Goal: Information Seeking & Learning: Learn about a topic

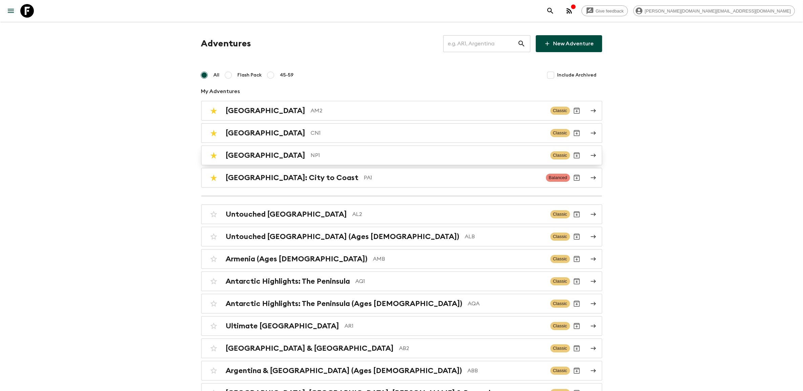
click at [311, 154] on p "NP1" at bounding box center [428, 155] width 234 height 8
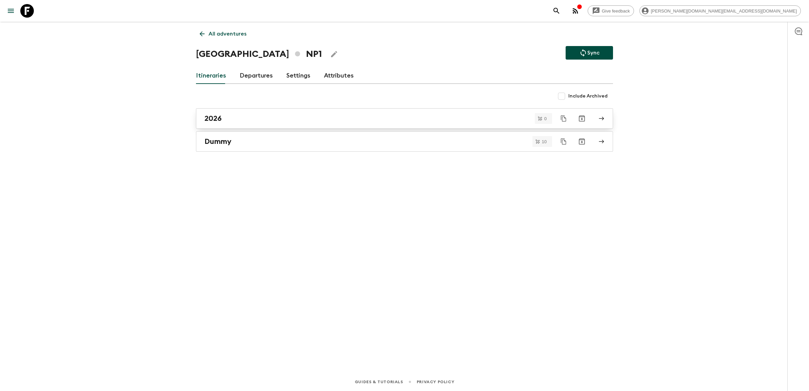
click at [253, 119] on div "2026" at bounding box center [397, 118] width 387 height 9
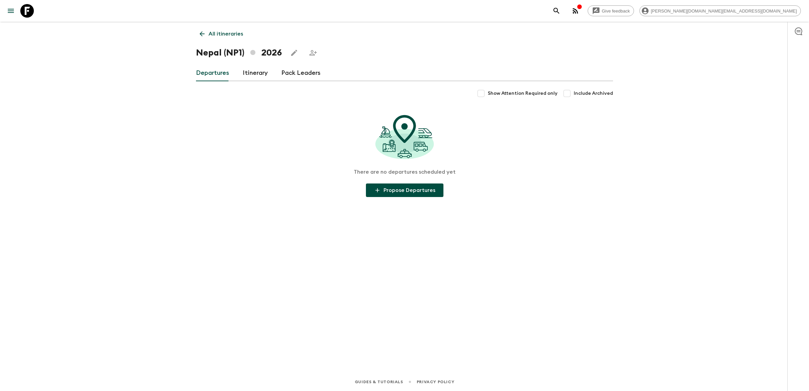
click at [258, 69] on link "Itinerary" at bounding box center [255, 73] width 25 height 16
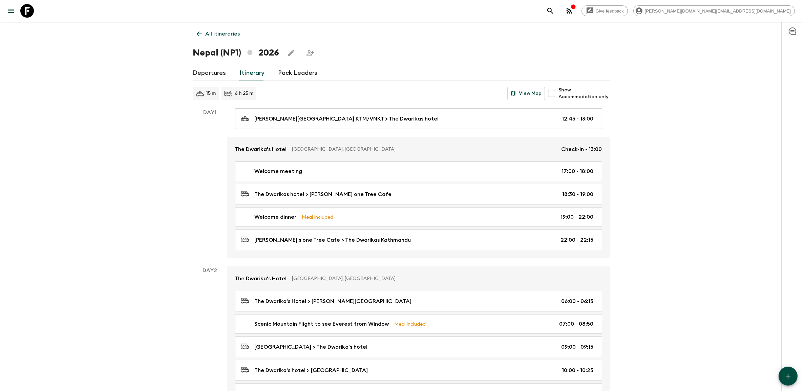
drag, startPoint x: 23, startPoint y: 12, endPoint x: 36, endPoint y: 16, distance: 13.5
click at [23, 12] on icon at bounding box center [27, 11] width 14 height 14
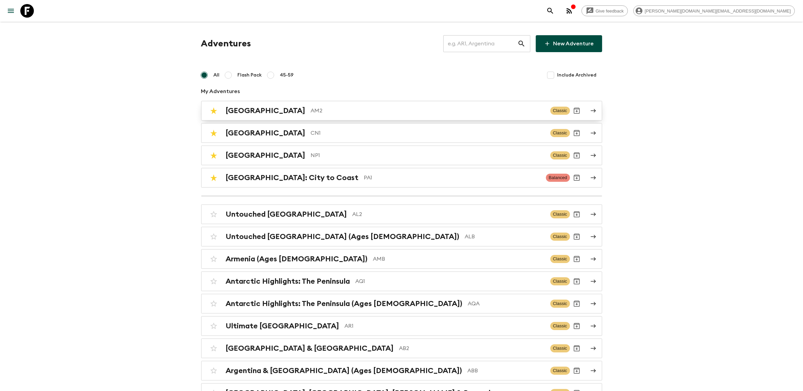
click at [311, 110] on p "AM2" at bounding box center [428, 111] width 234 height 8
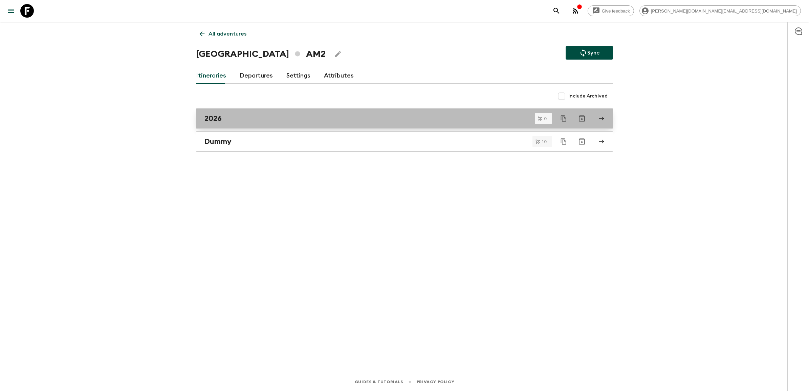
click at [236, 116] on div "2026" at bounding box center [397, 118] width 387 height 9
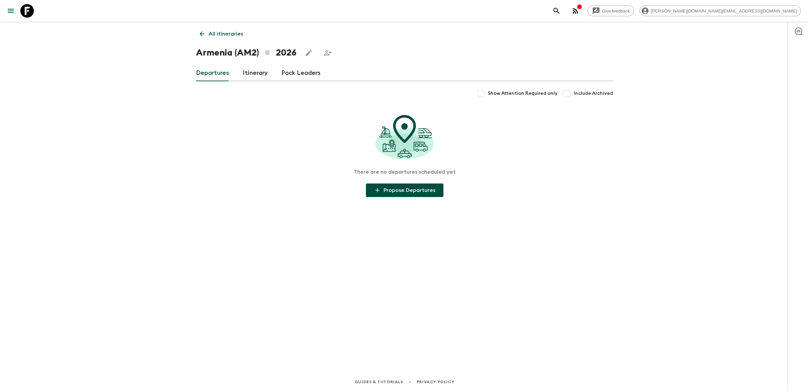
click at [255, 73] on link "Itinerary" at bounding box center [255, 73] width 25 height 16
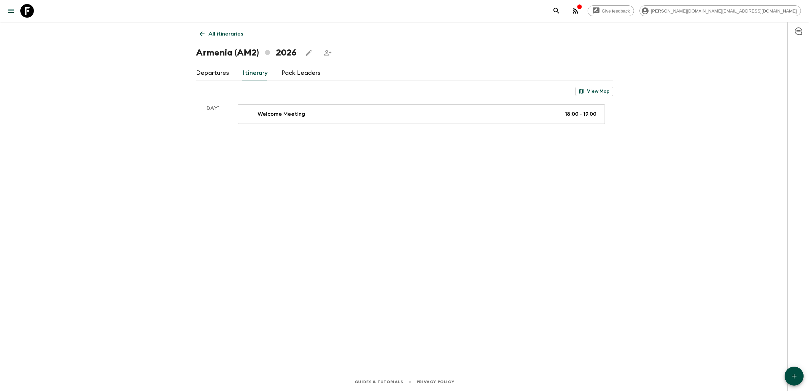
click at [27, 13] on icon at bounding box center [27, 11] width 14 height 14
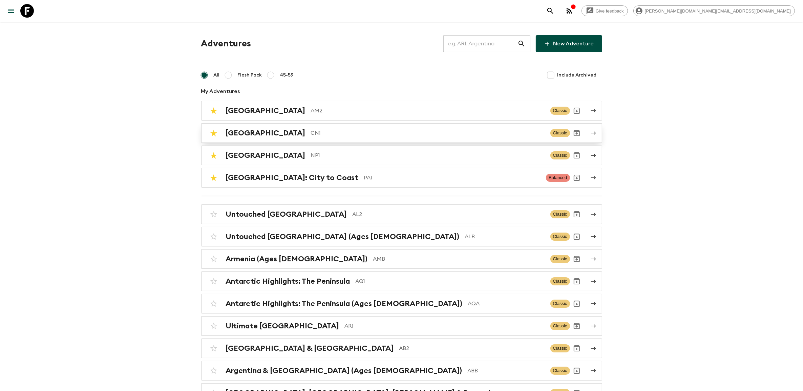
click at [246, 136] on h2 "[GEOGRAPHIC_DATA]" at bounding box center [266, 133] width 80 height 9
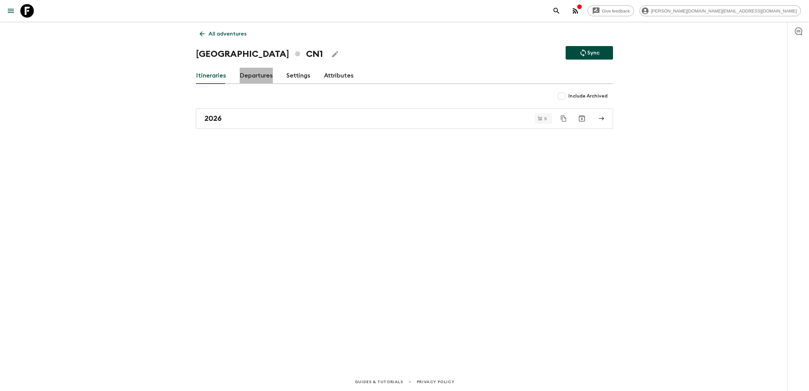
click at [257, 83] on link "Departures" at bounding box center [256, 76] width 33 height 16
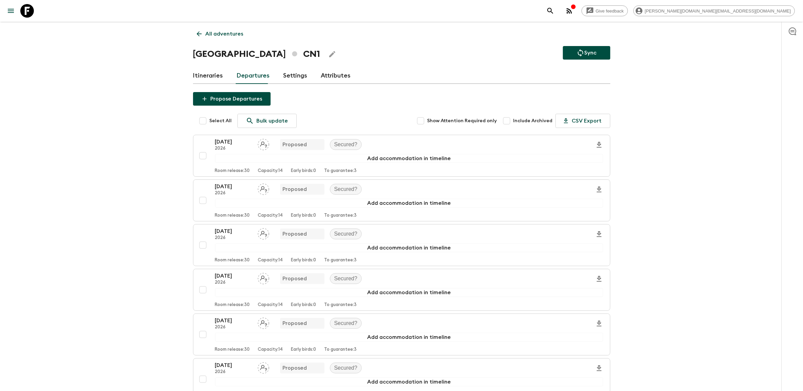
click at [200, 63] on div "All adventures China CN1 Sync Itineraries Departures Settings Attributes Propos…" at bounding box center [401, 290] width 433 height 537
click at [201, 75] on link "Itineraries" at bounding box center [208, 76] width 30 height 16
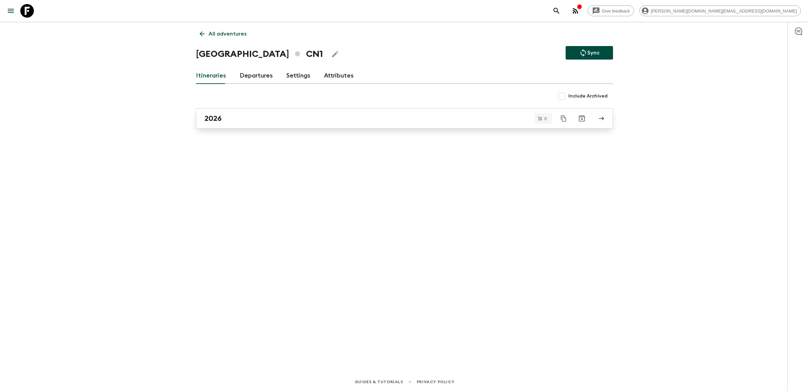
click at [252, 114] on div "2026" at bounding box center [397, 118] width 387 height 9
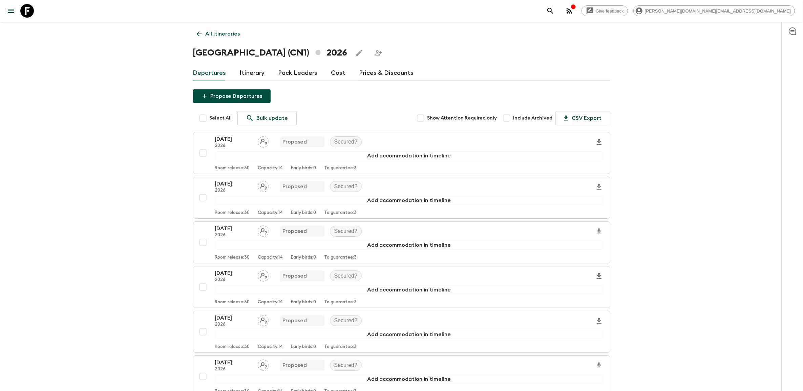
click at [249, 73] on link "Itinerary" at bounding box center [252, 73] width 25 height 16
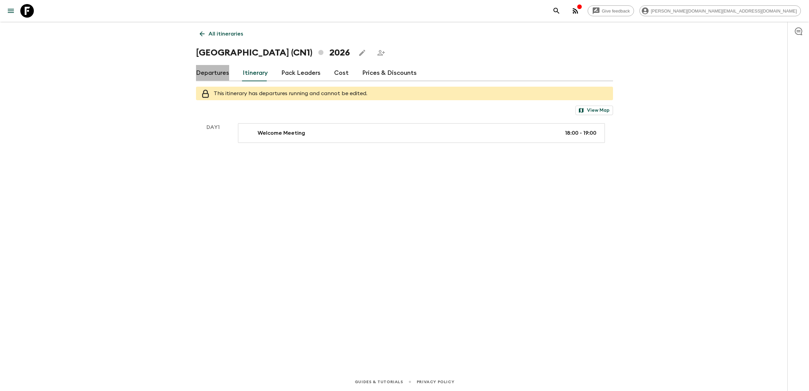
click at [220, 74] on link "Departures" at bounding box center [212, 73] width 33 height 16
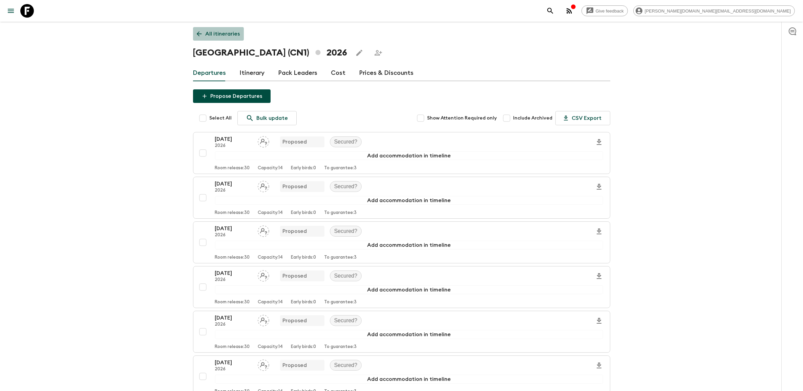
click at [201, 38] on link "All itineraries" at bounding box center [218, 34] width 51 height 14
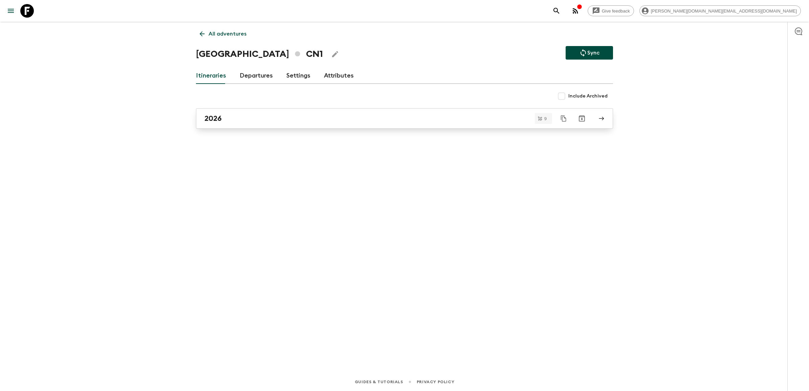
click at [252, 119] on div "2026" at bounding box center [397, 118] width 387 height 9
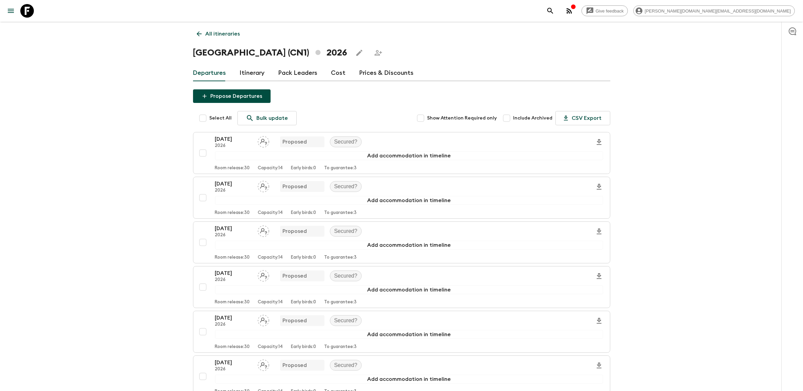
click at [219, 76] on link "Departures" at bounding box center [209, 73] width 33 height 16
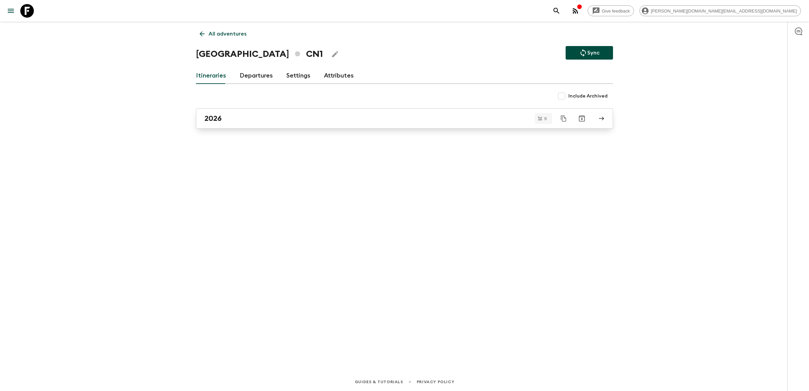
click at [215, 115] on h2 "2026" at bounding box center [212, 118] width 17 height 9
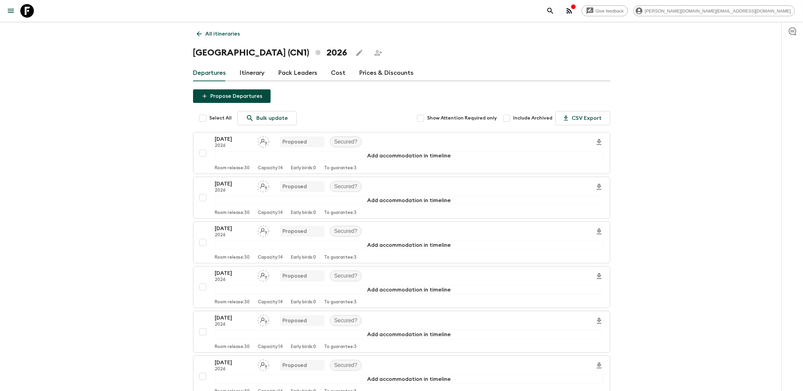
click at [256, 75] on link "Itinerary" at bounding box center [252, 73] width 25 height 16
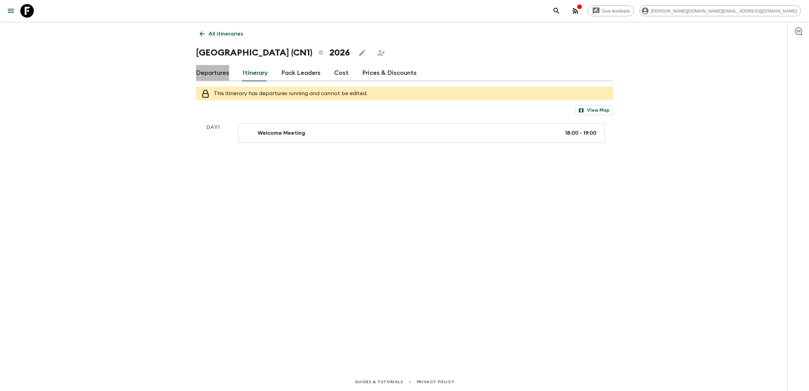
click at [220, 70] on link "Departures" at bounding box center [212, 73] width 33 height 16
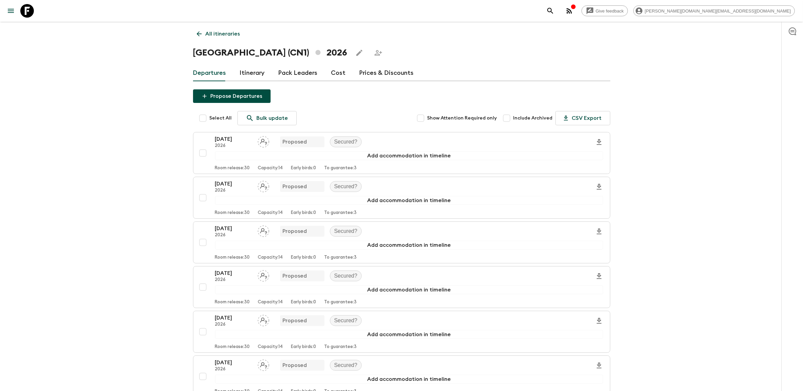
click at [195, 32] on link "All itineraries" at bounding box center [218, 34] width 51 height 14
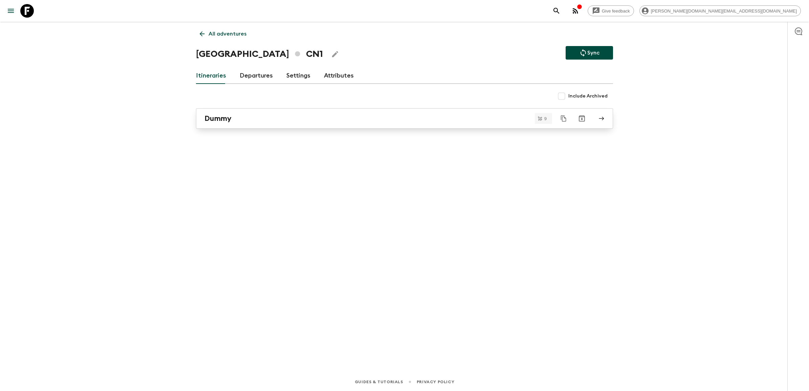
click at [265, 123] on div "Dummy" at bounding box center [397, 118] width 387 height 9
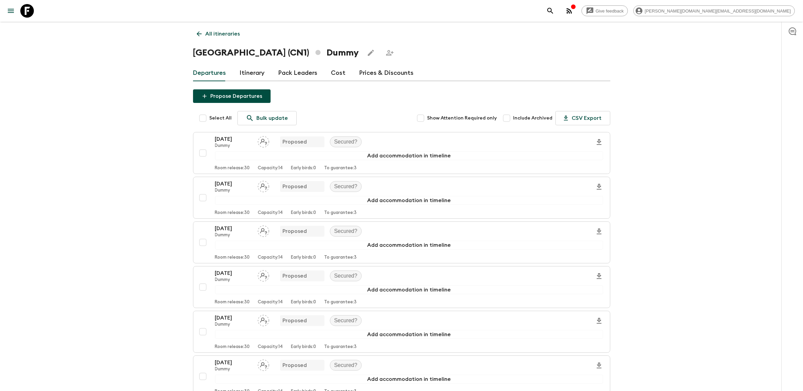
click at [248, 75] on link "Itinerary" at bounding box center [252, 73] width 25 height 16
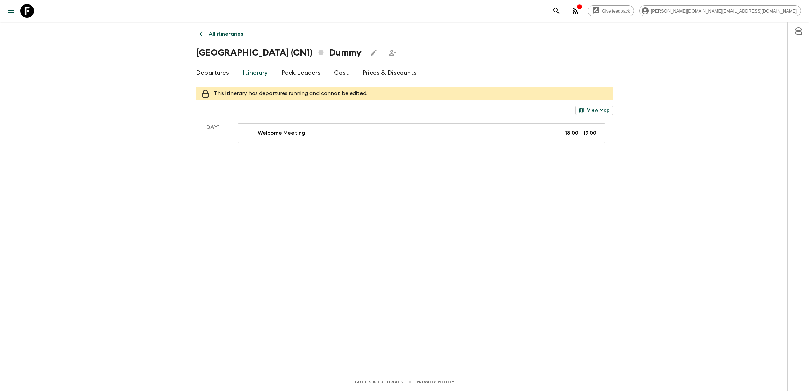
click at [258, 231] on div "All itineraries China (CN1) Dummy Departures Itinerary Pack Leaders Cost Prices…" at bounding box center [404, 188] width 433 height 332
click at [289, 249] on div "All itineraries China (CN1) Dummy Departures Itinerary Pack Leaders Cost Prices…" at bounding box center [404, 188] width 433 height 332
click at [31, 14] on icon at bounding box center [27, 11] width 14 height 14
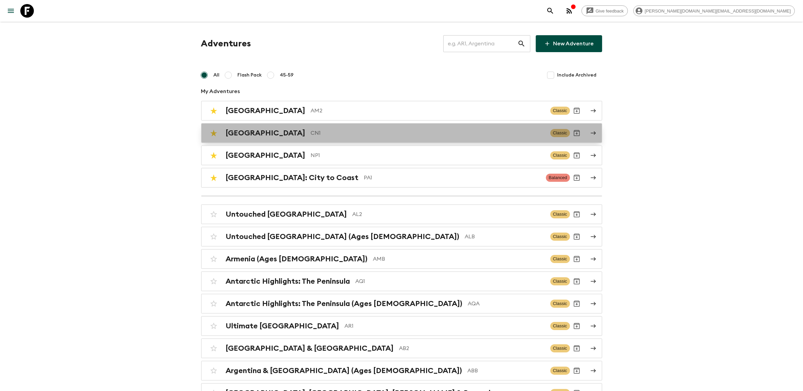
click at [311, 130] on p "CN1" at bounding box center [428, 133] width 234 height 8
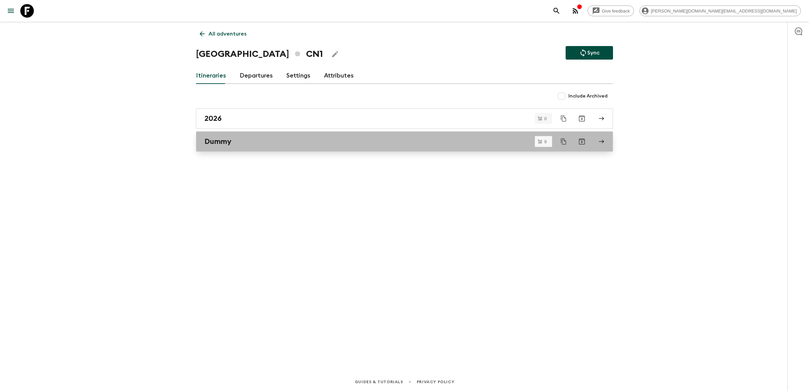
click at [246, 139] on div "Dummy" at bounding box center [397, 141] width 387 height 9
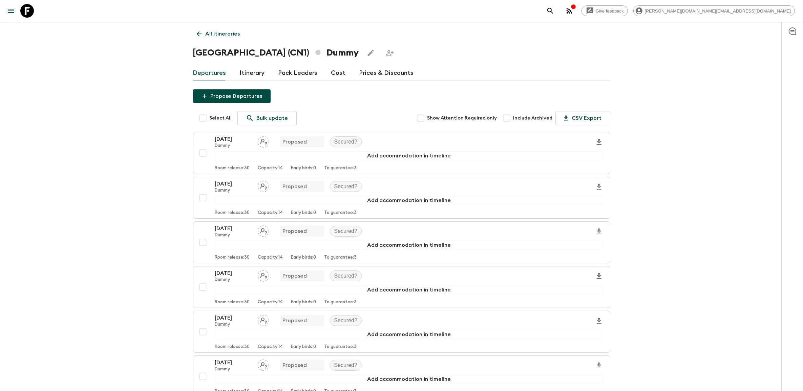
click at [256, 74] on link "Itinerary" at bounding box center [252, 73] width 25 height 16
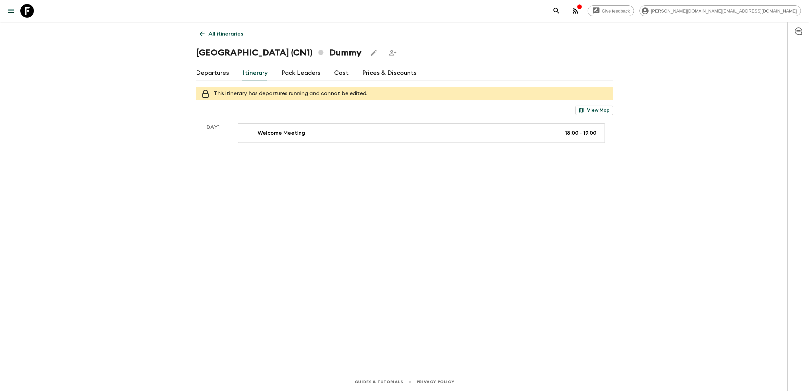
click at [209, 71] on link "Departures" at bounding box center [212, 73] width 33 height 16
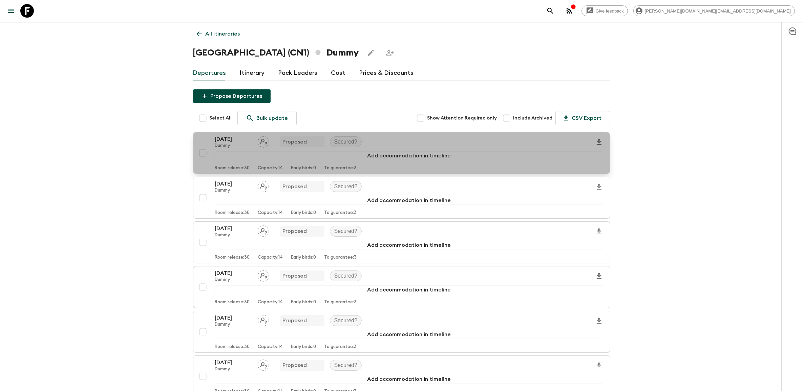
click at [243, 145] on p "Dummy" at bounding box center [233, 145] width 37 height 5
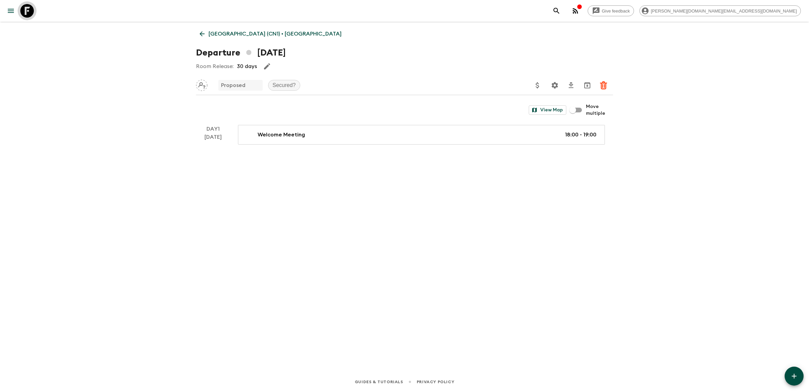
click at [34, 14] on link at bounding box center [27, 10] width 19 height 19
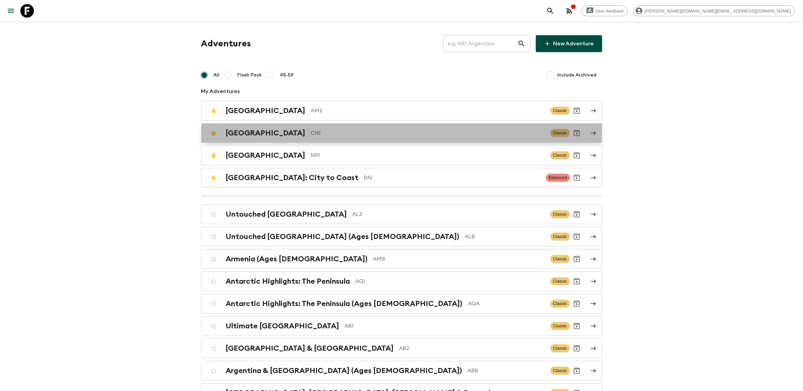
click at [251, 137] on div "China CN1" at bounding box center [385, 133] width 319 height 9
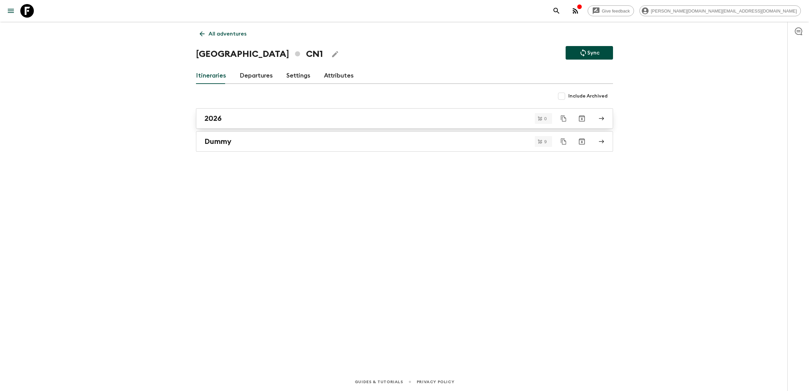
click at [232, 120] on div "2026" at bounding box center [397, 118] width 387 height 9
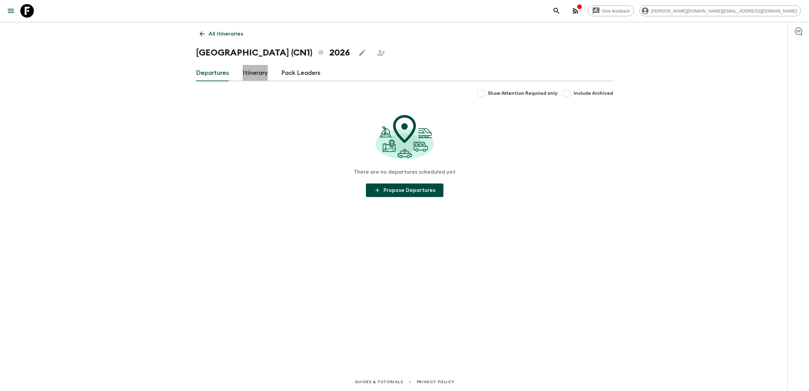
click at [248, 75] on link "Itinerary" at bounding box center [255, 73] width 25 height 16
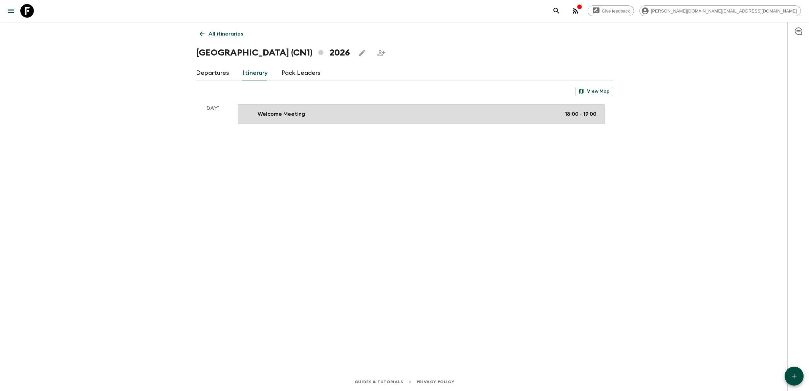
click at [274, 110] on p "Welcome Meeting" at bounding box center [281, 114] width 47 height 8
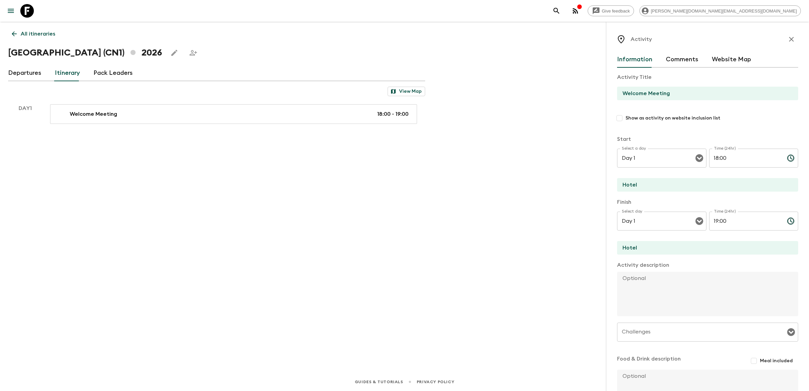
click at [14, 9] on icon "menu" at bounding box center [11, 11] width 8 height 8
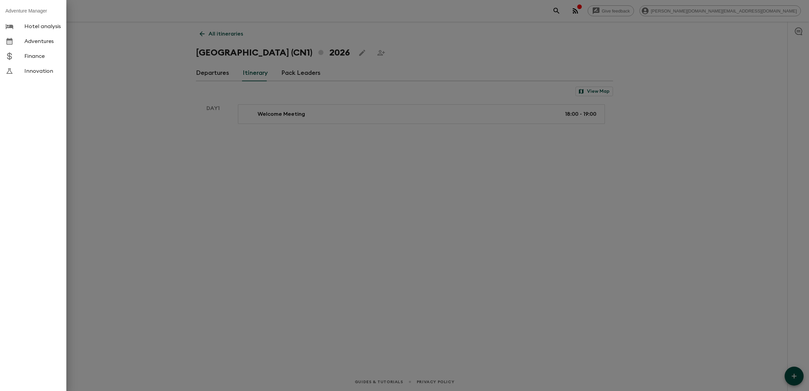
click at [217, 32] on div at bounding box center [404, 195] width 809 height 391
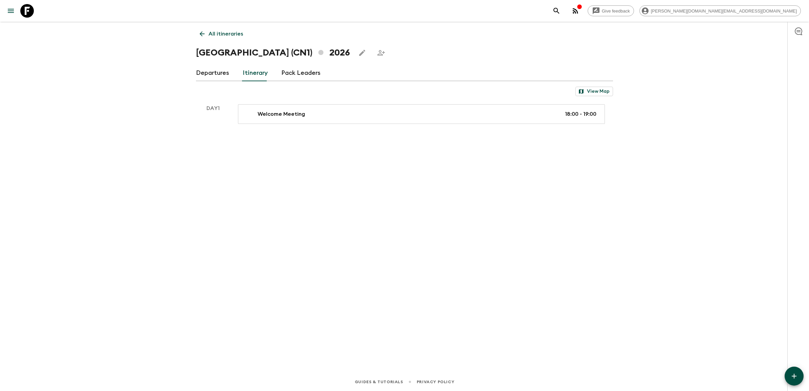
click at [202, 30] on icon at bounding box center [201, 33] width 7 height 7
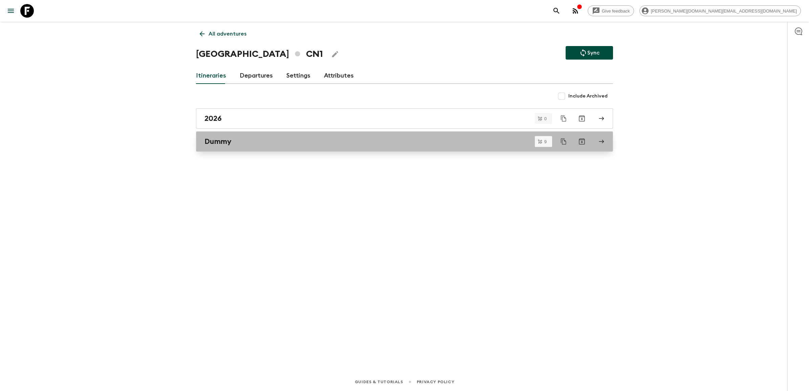
click at [231, 140] on h2 "Dummy" at bounding box center [217, 141] width 27 height 9
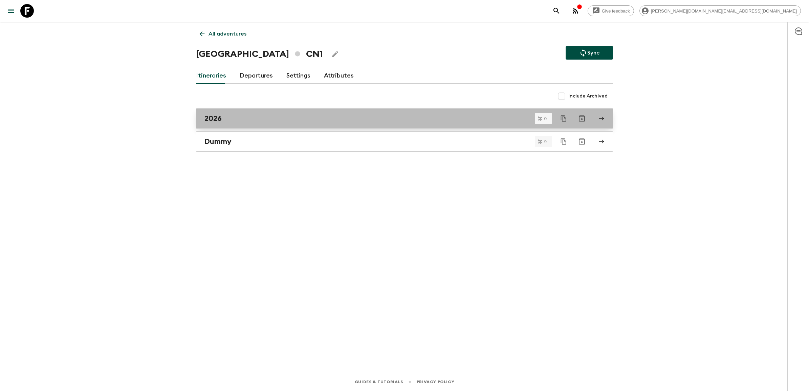
click at [243, 115] on div "2026" at bounding box center [397, 118] width 387 height 9
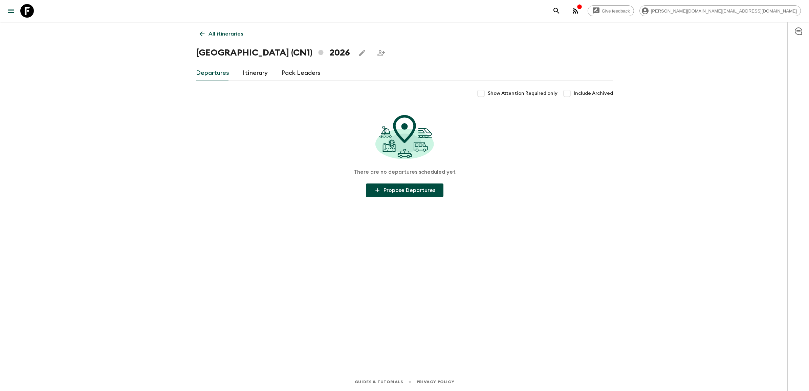
click at [254, 74] on link "Itinerary" at bounding box center [255, 73] width 25 height 16
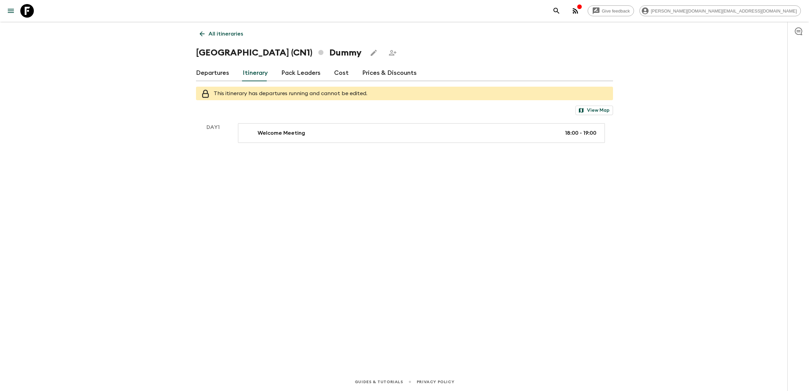
click at [215, 77] on link "Departures" at bounding box center [212, 73] width 33 height 16
click at [214, 69] on link "Departures" at bounding box center [212, 73] width 33 height 16
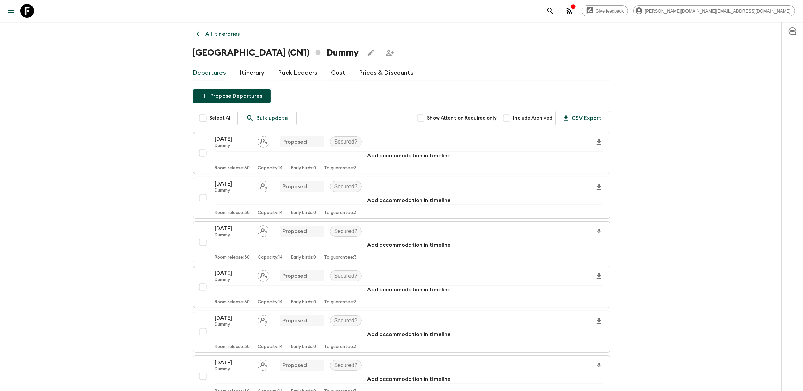
click at [201, 31] on icon at bounding box center [198, 33] width 7 height 7
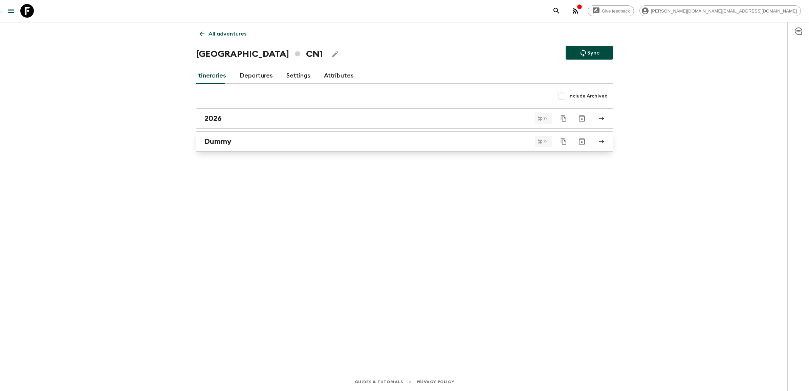
click at [231, 146] on h2 "Dummy" at bounding box center [217, 141] width 27 height 9
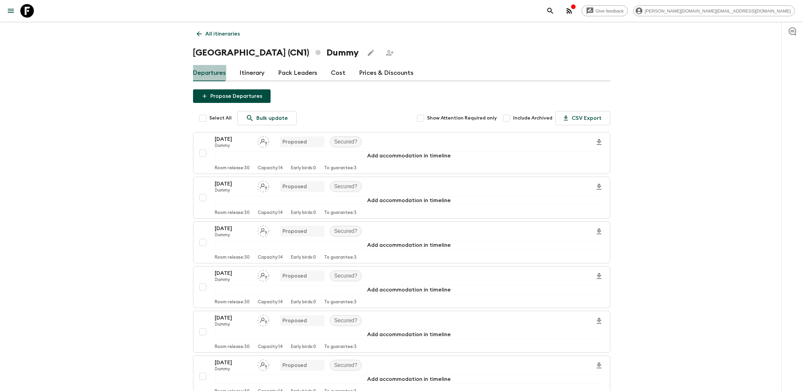
click at [218, 74] on link "Departures" at bounding box center [209, 73] width 33 height 16
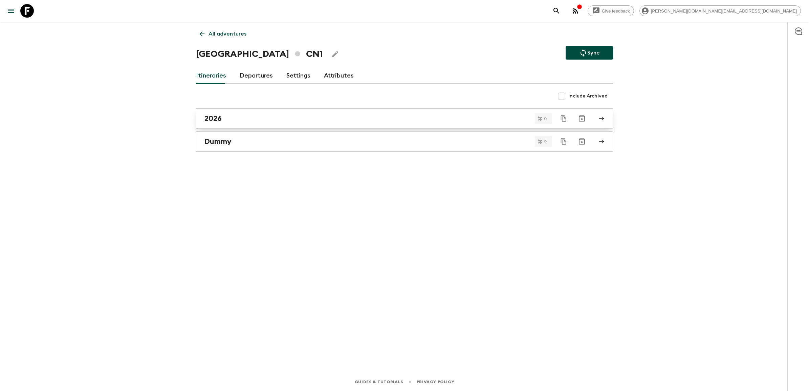
click at [219, 117] on h2 "2026" at bounding box center [212, 118] width 17 height 9
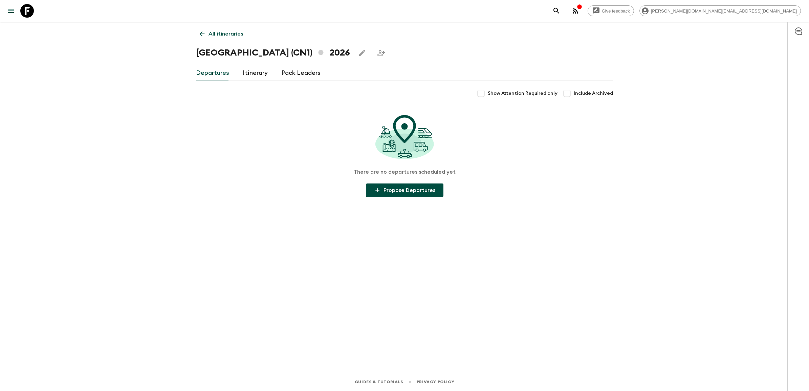
click at [252, 76] on link "Itinerary" at bounding box center [255, 73] width 25 height 16
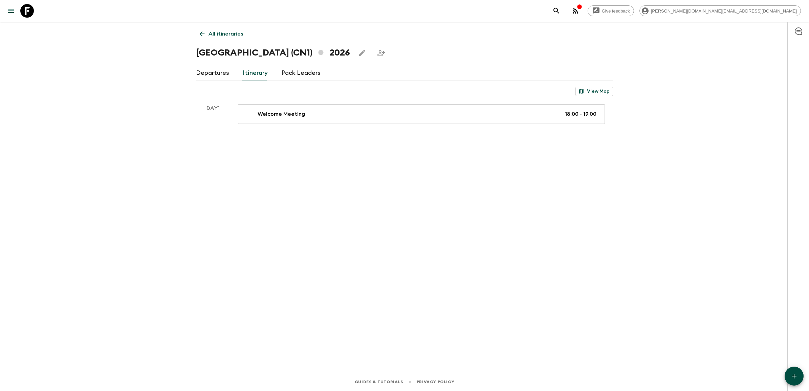
click at [218, 75] on link "Departures" at bounding box center [212, 73] width 33 height 16
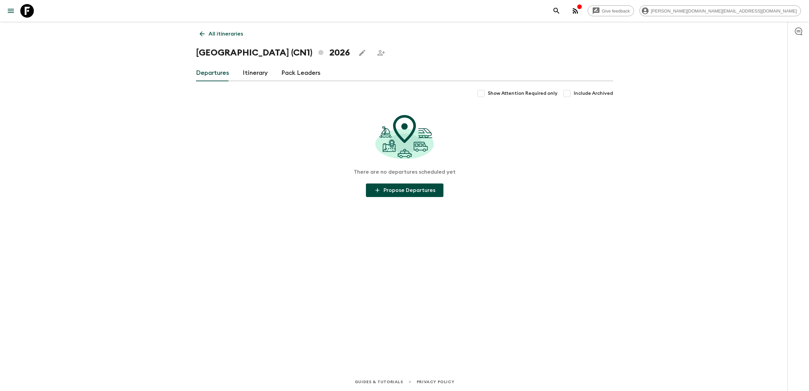
click at [256, 73] on link "Itinerary" at bounding box center [255, 73] width 25 height 16
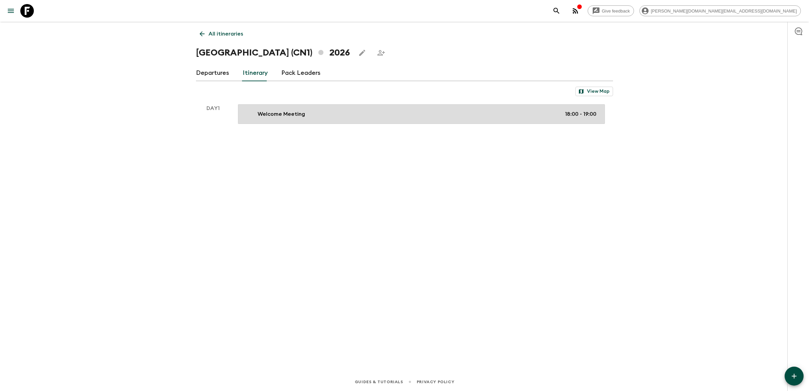
click at [288, 109] on link "Welcome Meeting 18:00 - 19:00" at bounding box center [421, 114] width 367 height 20
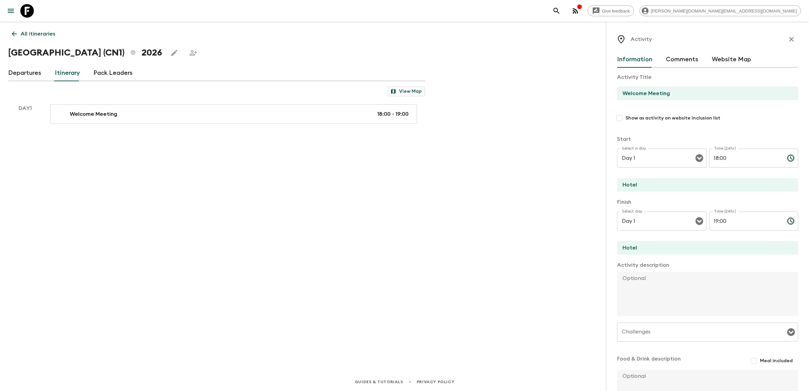
drag, startPoint x: 787, startPoint y: 42, endPoint x: 676, endPoint y: 71, distance: 114.9
click at [787, 42] on icon "button" at bounding box center [791, 39] width 8 height 8
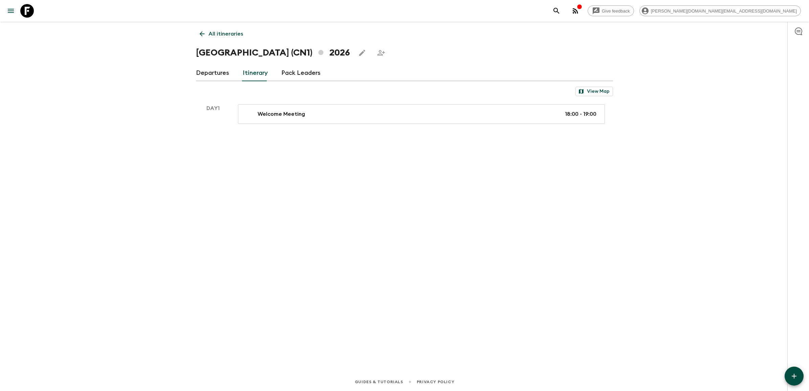
click at [210, 77] on link "Departures" at bounding box center [212, 73] width 33 height 16
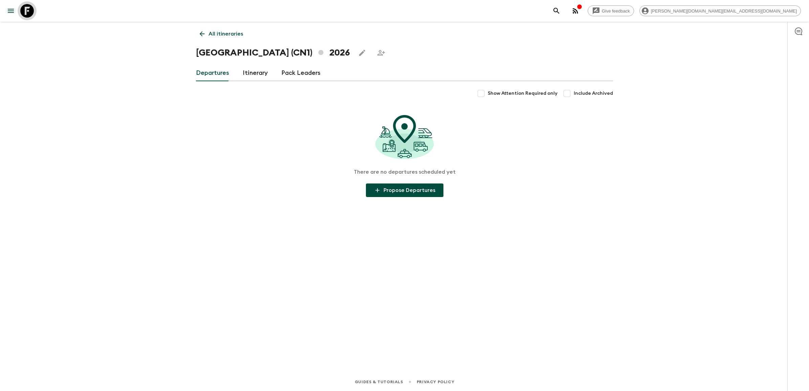
click at [28, 14] on icon at bounding box center [27, 11] width 14 height 14
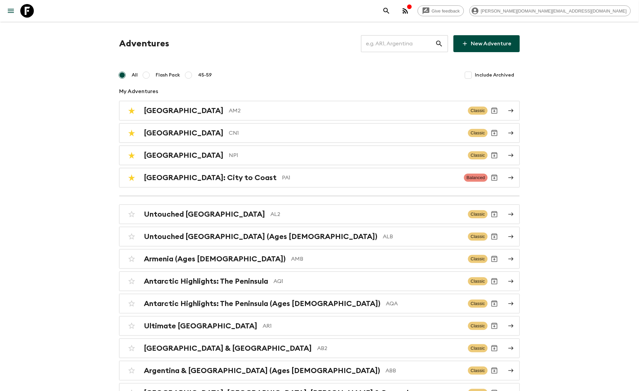
click at [396, 46] on input "text" at bounding box center [398, 43] width 74 height 19
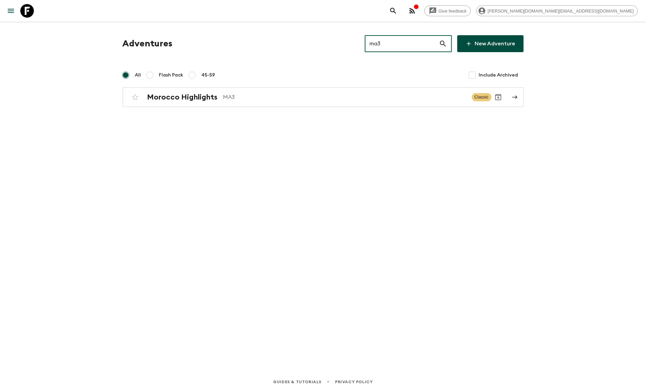
drag, startPoint x: 397, startPoint y: 48, endPoint x: 362, endPoint y: 44, distance: 35.4
click at [362, 44] on div "Adventures ma3 ​ New Adventure" at bounding box center [323, 43] width 401 height 17
type input "pe1"
